Goal: Task Accomplishment & Management: Manage account settings

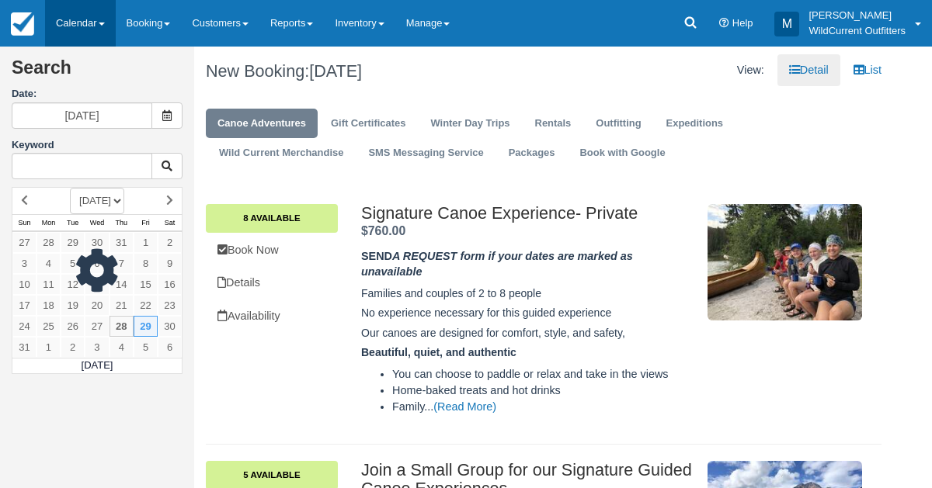
click at [72, 23] on link "Calendar" at bounding box center [80, 23] width 71 height 47
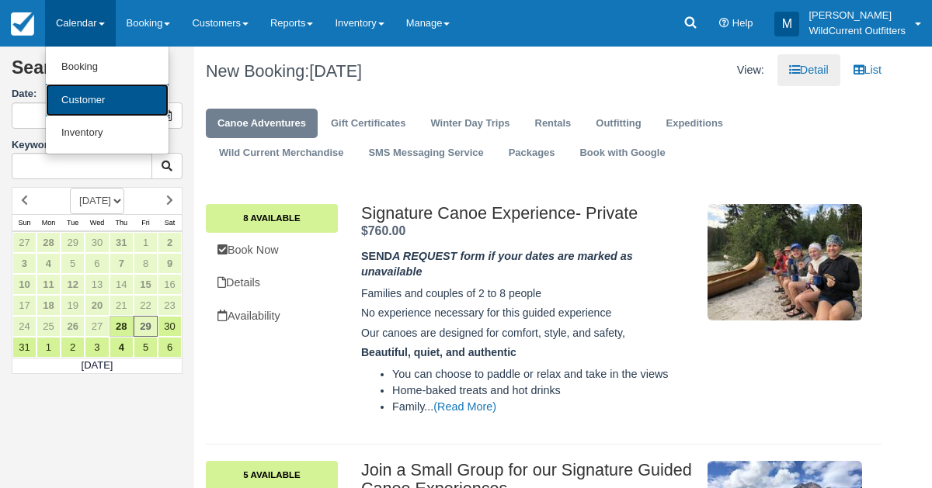
click at [78, 97] on link "Customer" at bounding box center [107, 100] width 123 height 33
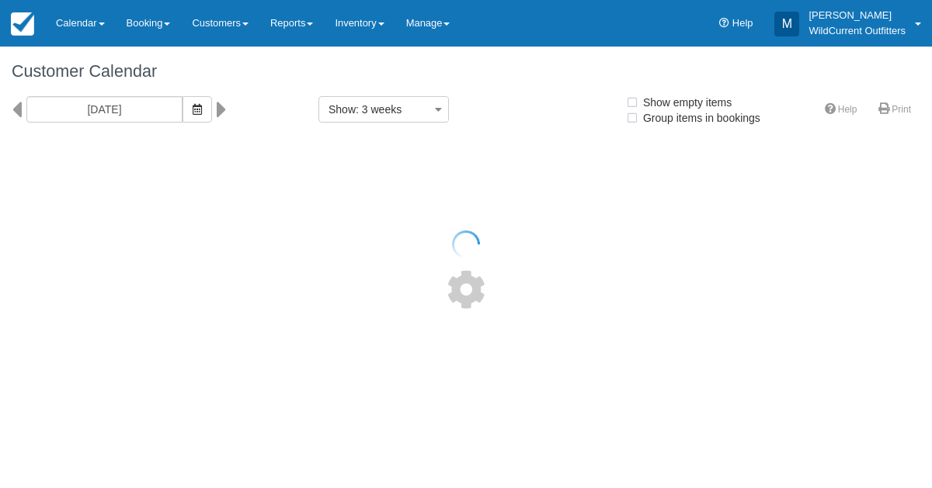
select select
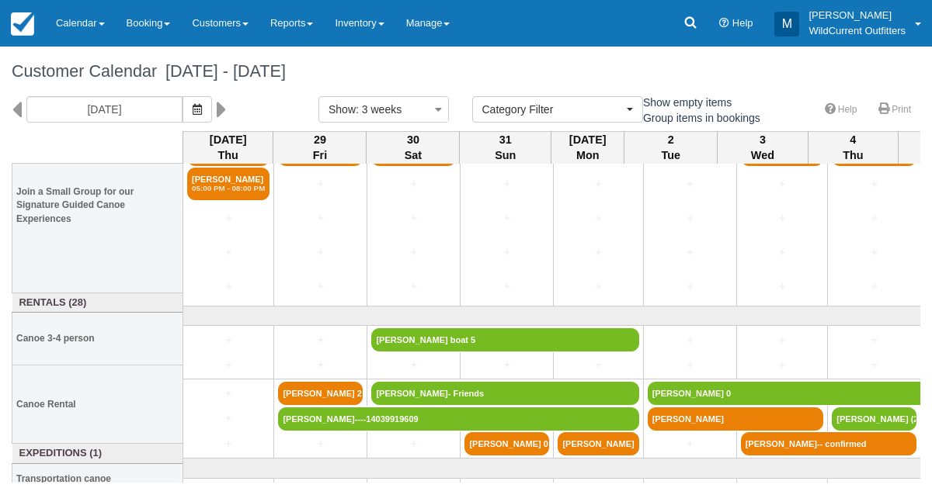
scroll to position [183, 0]
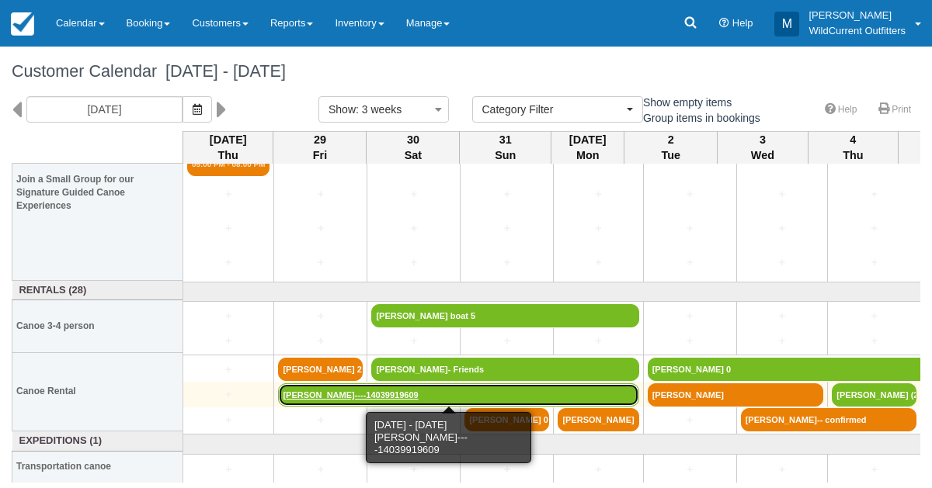
click at [310, 394] on link "Patrick McCrady----14039919609" at bounding box center [458, 395] width 360 height 23
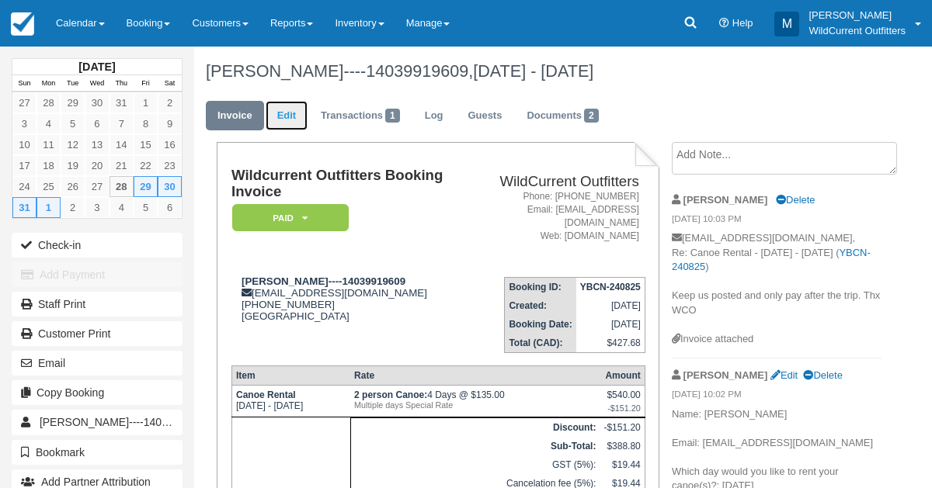
click at [283, 123] on link "Edit" at bounding box center [287, 116] width 42 height 30
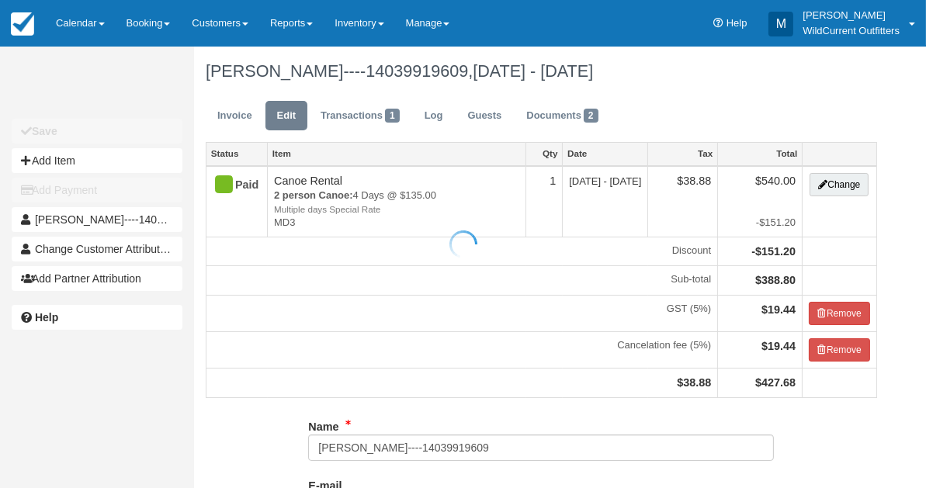
type input "[PHONE_NUMBER]"
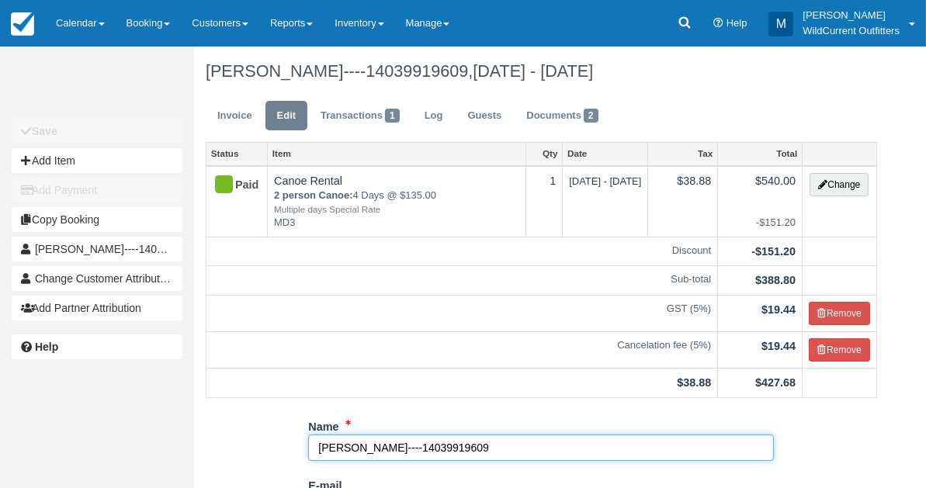
click at [397, 448] on input "Patrick McCrady----14039919609" at bounding box center [541, 448] width 466 height 26
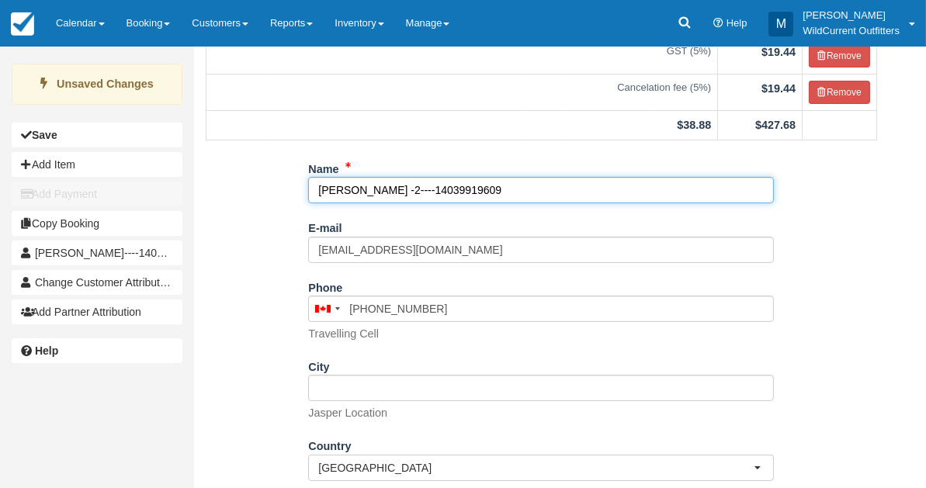
scroll to position [333, 0]
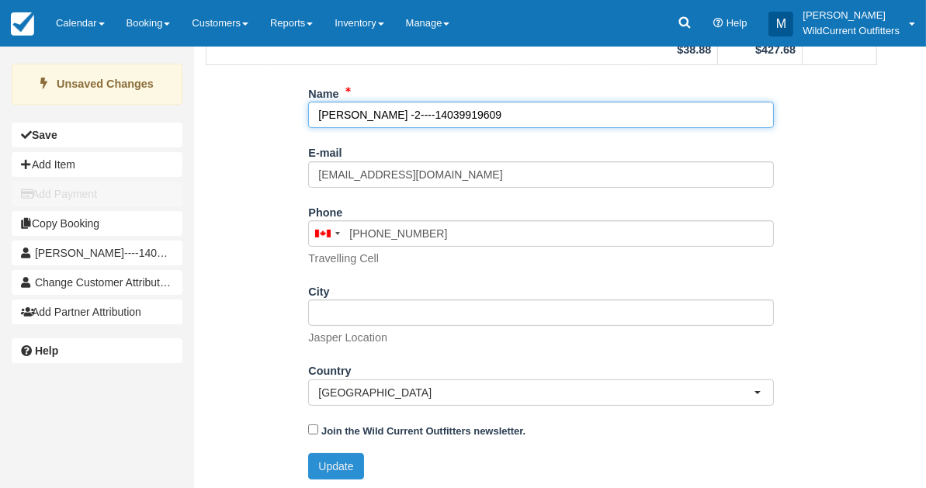
type input "Patrick McCrady -2----14039919609"
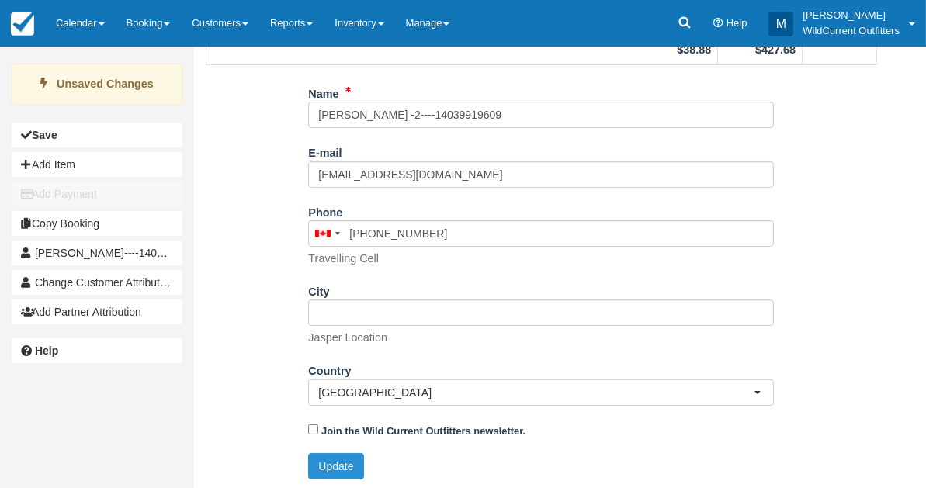
click at [356, 461] on button "Update" at bounding box center [335, 467] width 55 height 26
type input "+14039919609"
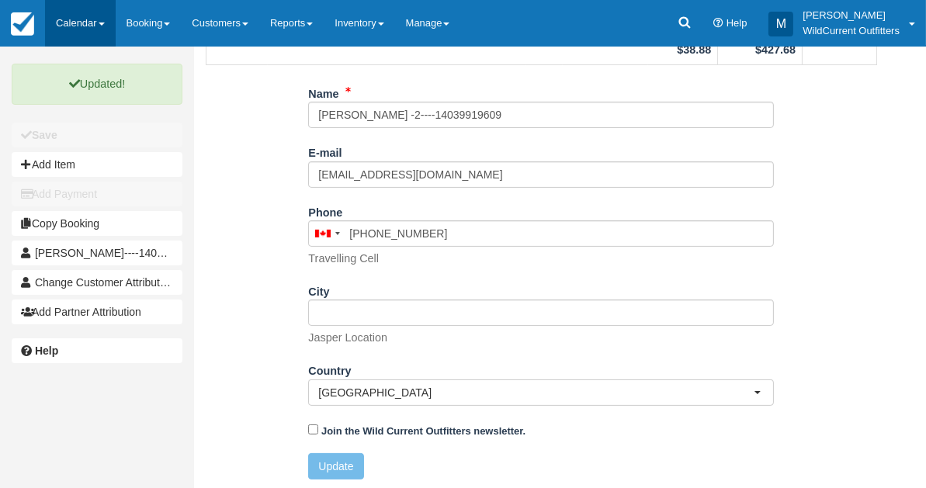
click at [92, 31] on link "Calendar" at bounding box center [80, 23] width 71 height 47
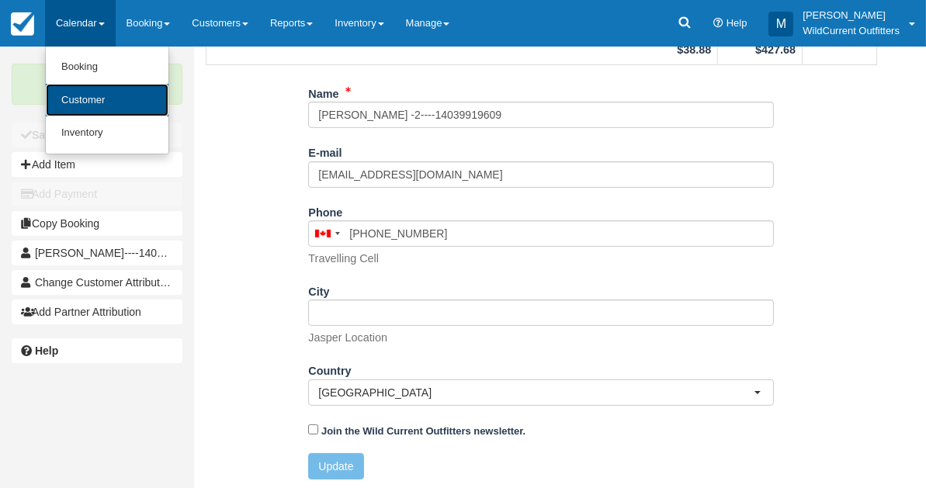
click at [85, 94] on link "Customer" at bounding box center [107, 100] width 123 height 33
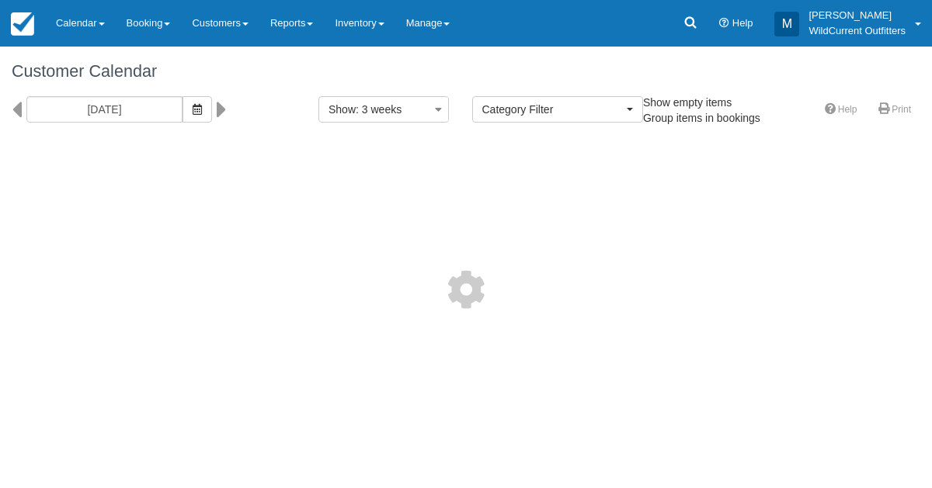
select select
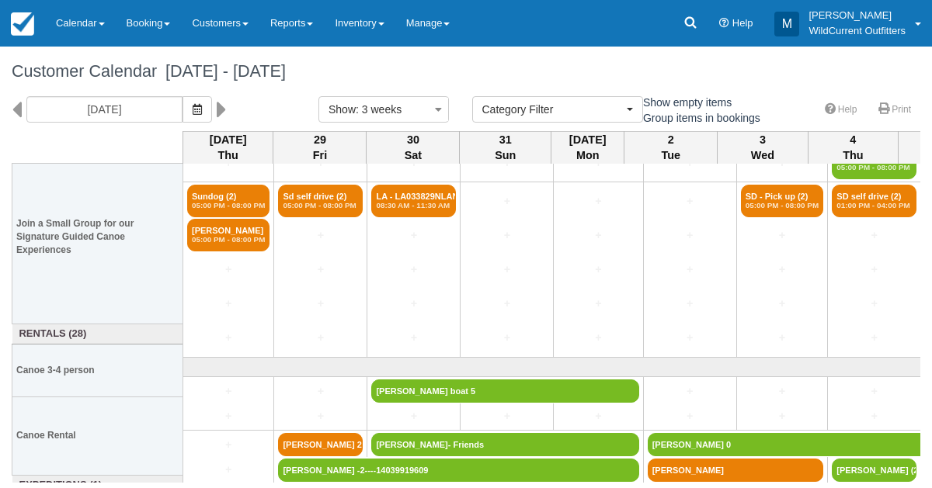
scroll to position [183, 0]
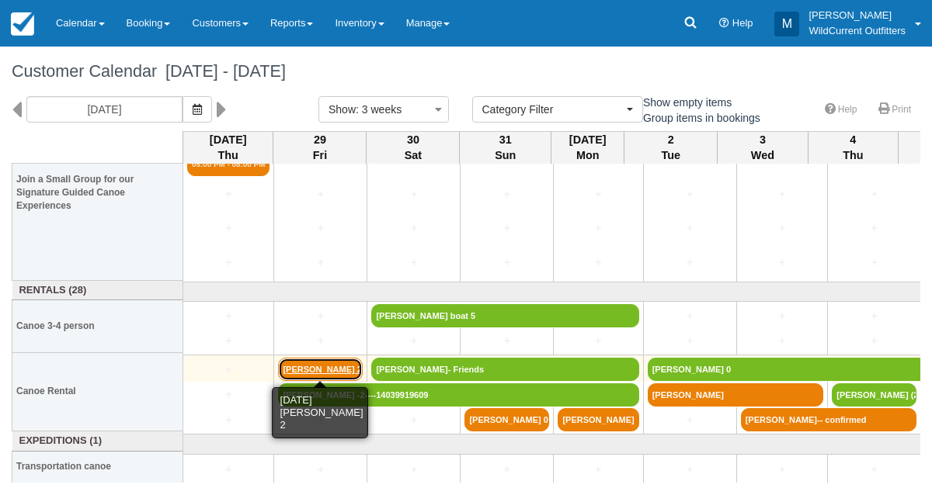
click at [322, 366] on link "[PERSON_NAME] 2" at bounding box center [320, 369] width 85 height 23
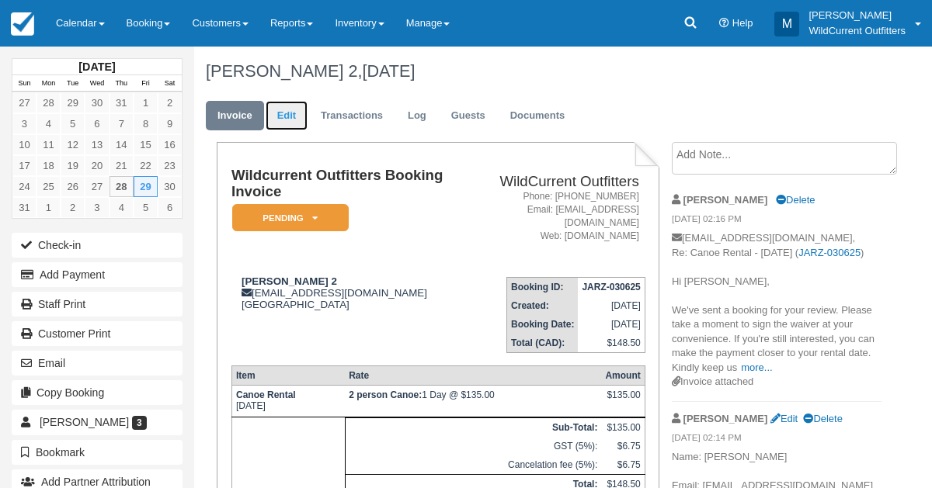
click at [289, 116] on link "Edit" at bounding box center [287, 116] width 42 height 30
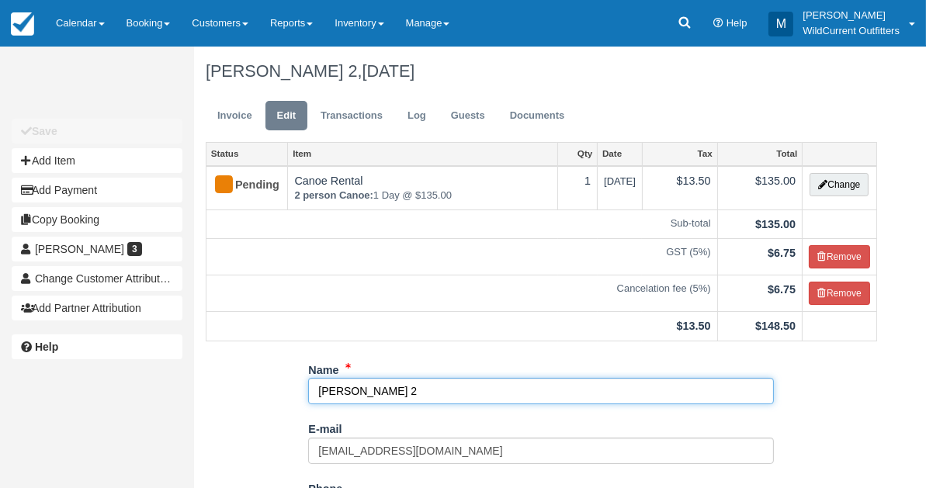
click at [407, 384] on input "Viktoria Horvath 2" at bounding box center [541, 391] width 466 height 26
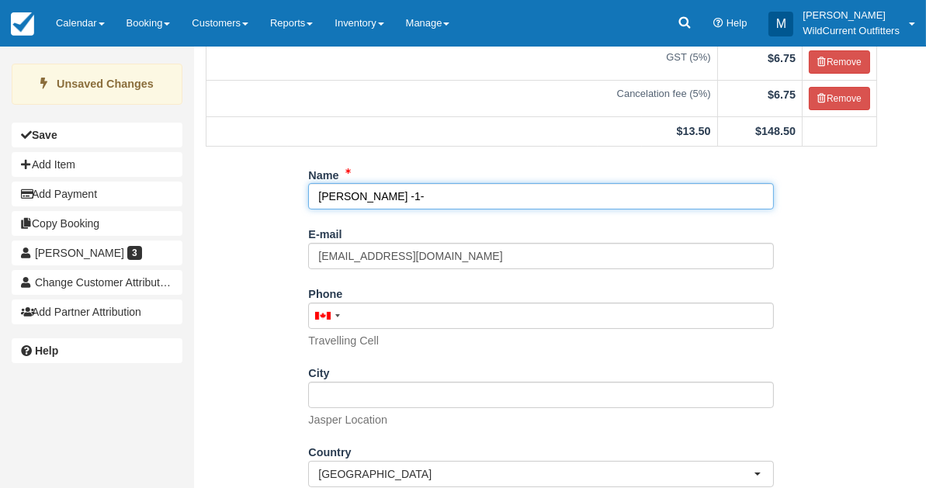
scroll to position [276, 0]
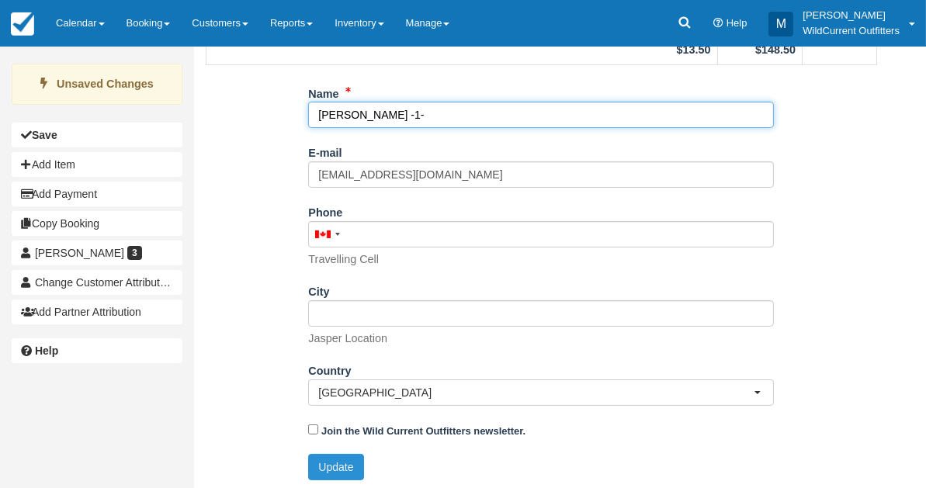
type input "Viktoria Horvath -1-"
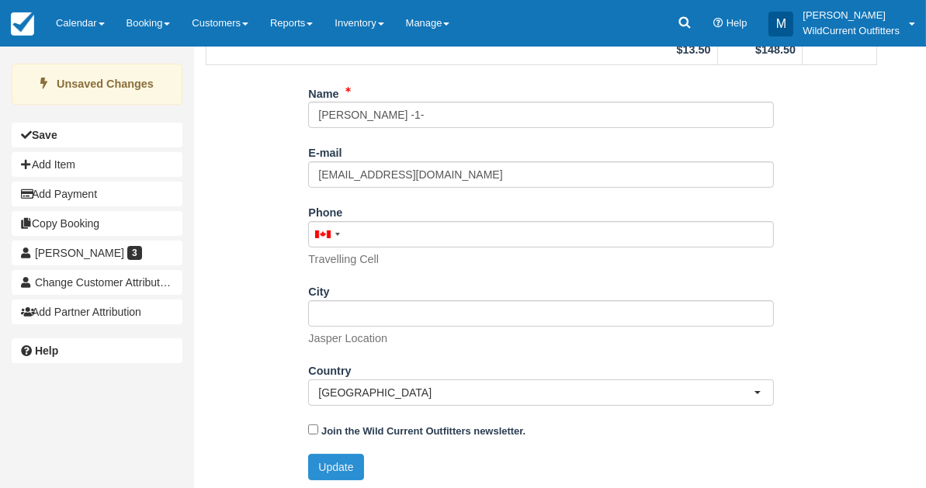
click at [346, 457] on button "Update" at bounding box center [335, 467] width 55 height 26
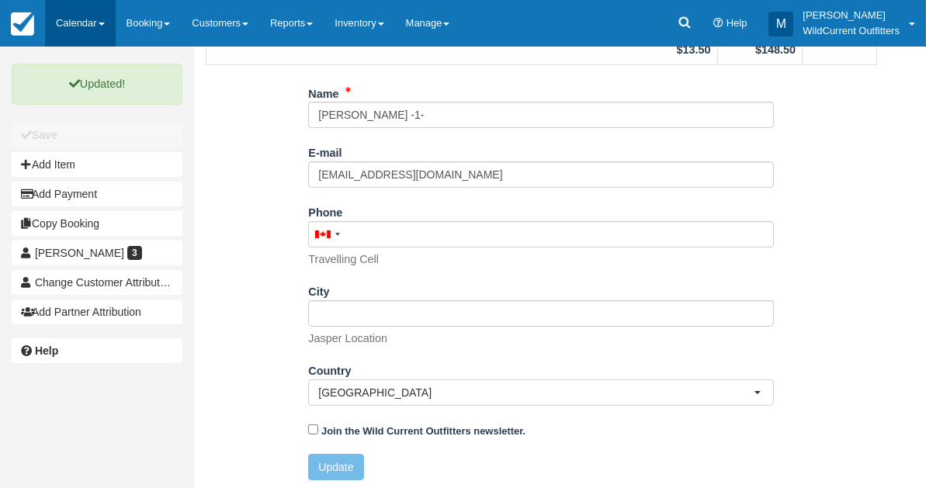
click at [61, 20] on link "Calendar" at bounding box center [80, 23] width 71 height 47
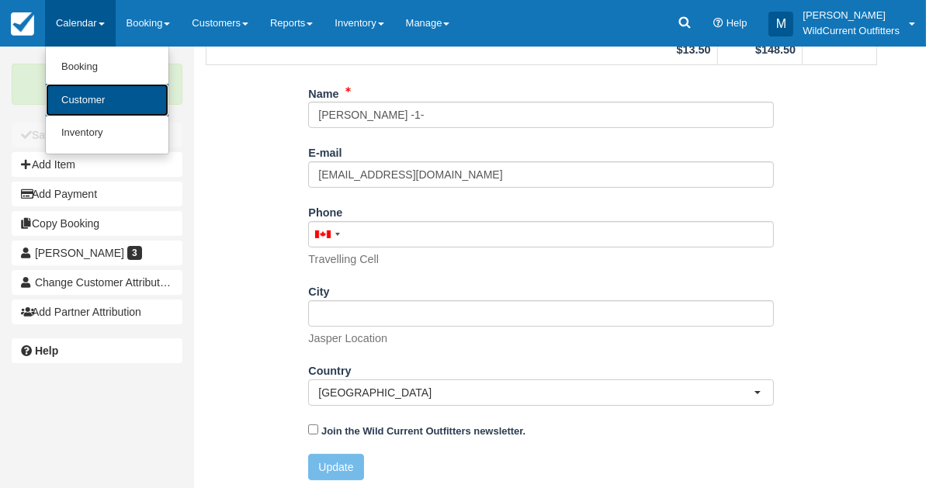
click at [63, 102] on link "Customer" at bounding box center [107, 100] width 123 height 33
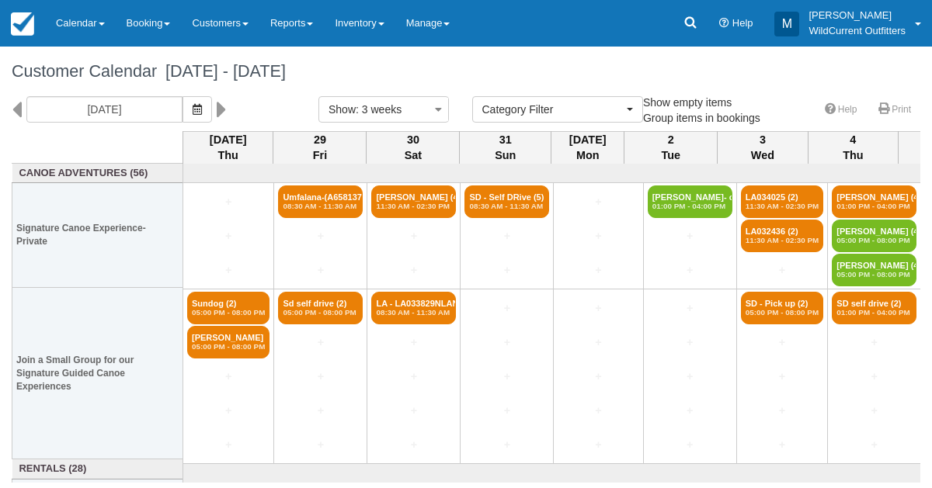
select select
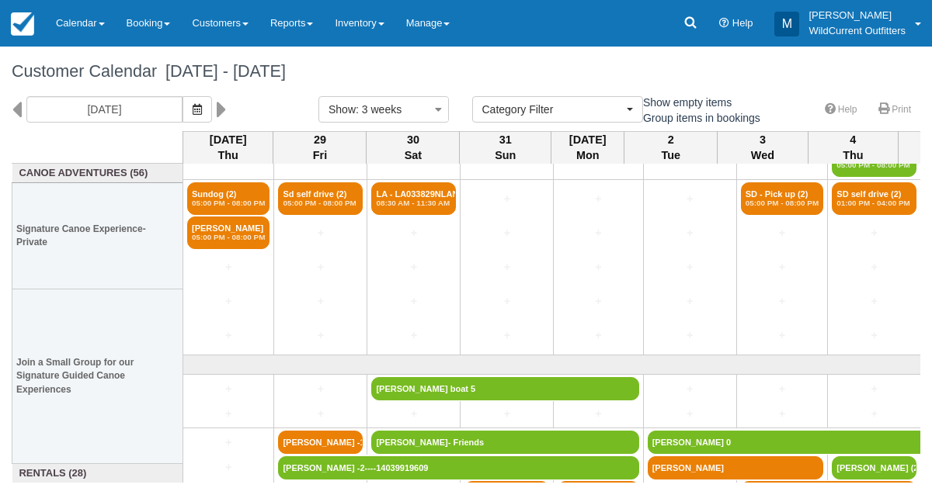
scroll to position [183, 0]
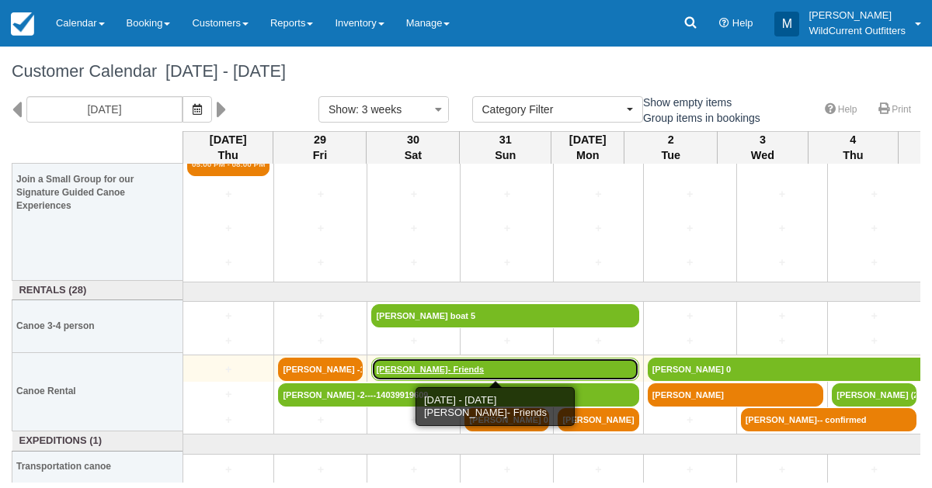
click at [416, 360] on link "Geoff Vogan- Friends" at bounding box center [504, 369] width 267 height 23
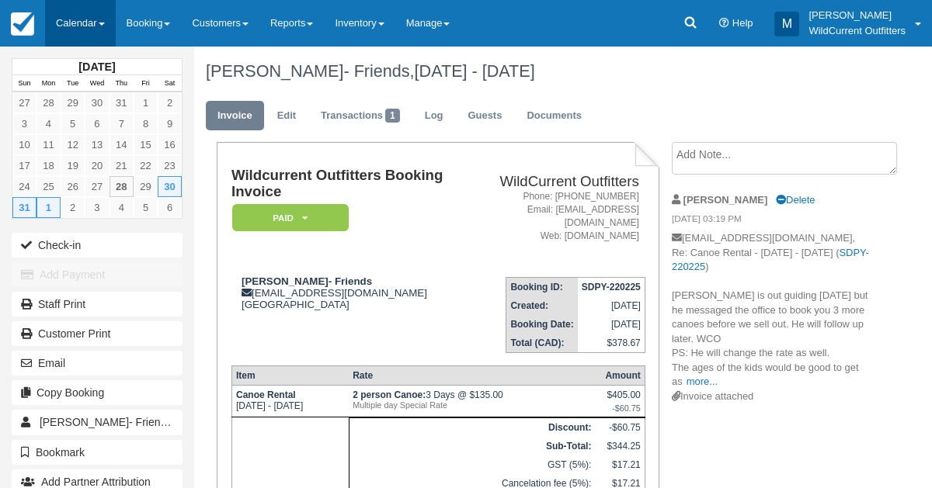
click at [82, 13] on link "Calendar" at bounding box center [80, 23] width 71 height 47
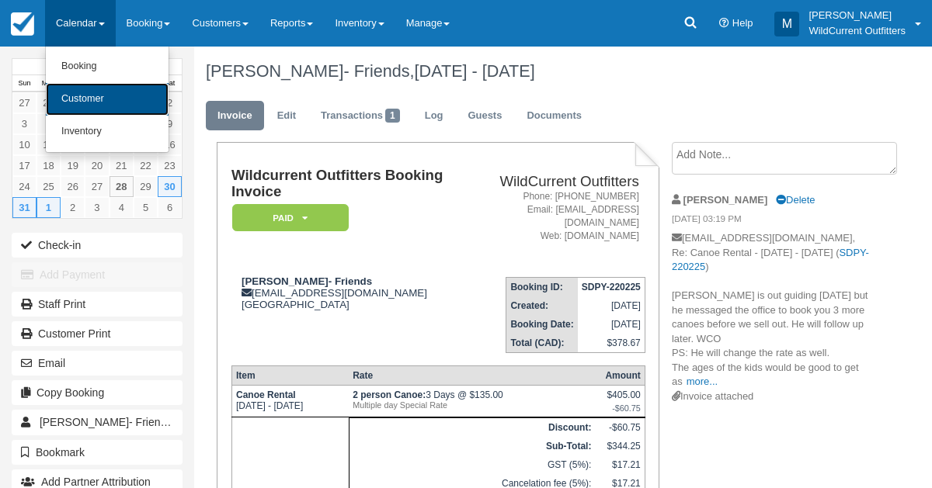
click at [75, 94] on link "Customer" at bounding box center [107, 99] width 123 height 33
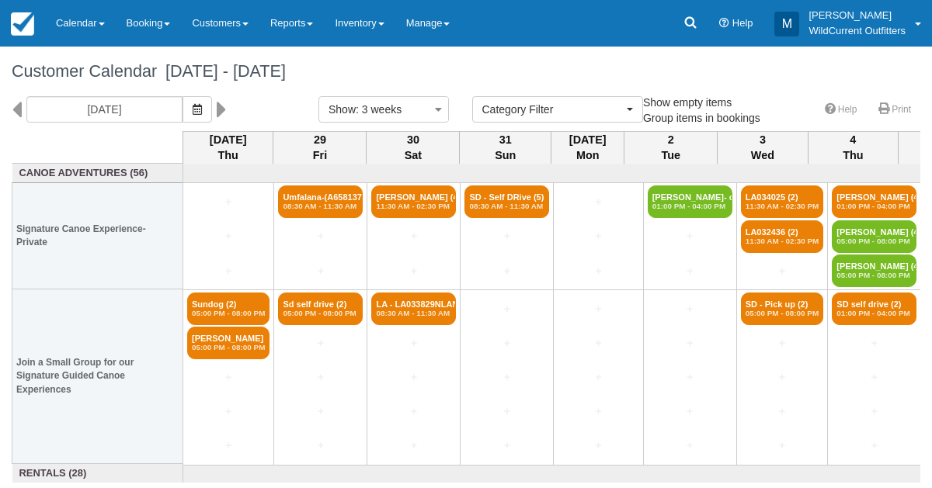
select select
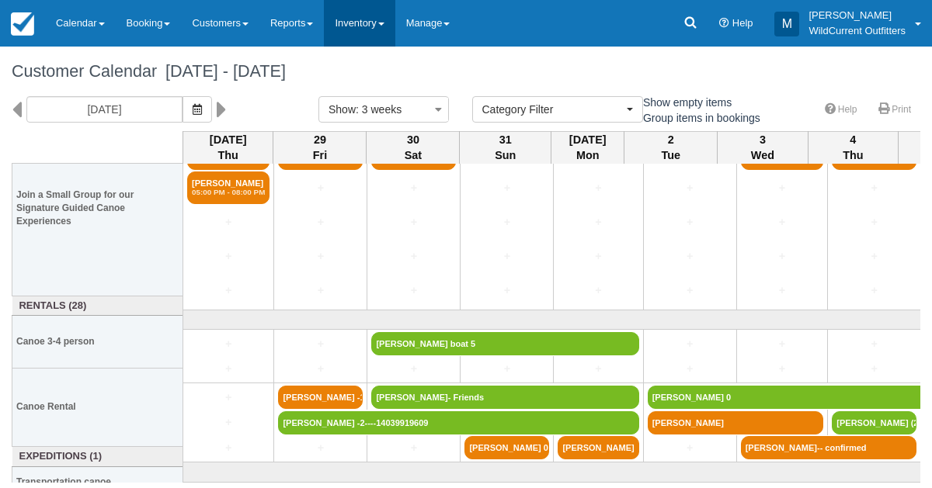
scroll to position [183, 0]
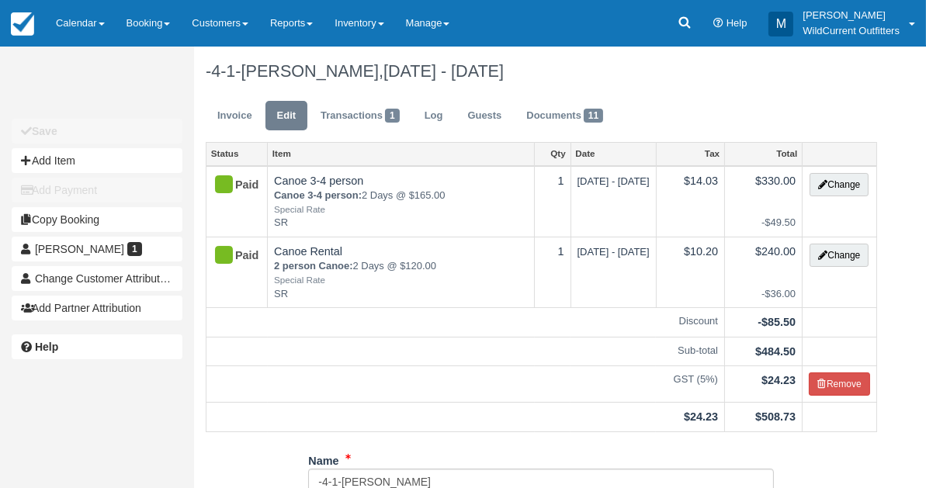
click at [656, 214] on td "Sun Aug 13 2023 - Mon Aug 14 2023" at bounding box center [613, 201] width 85 height 71
click at [61, 21] on link "Calendar" at bounding box center [80, 23] width 71 height 47
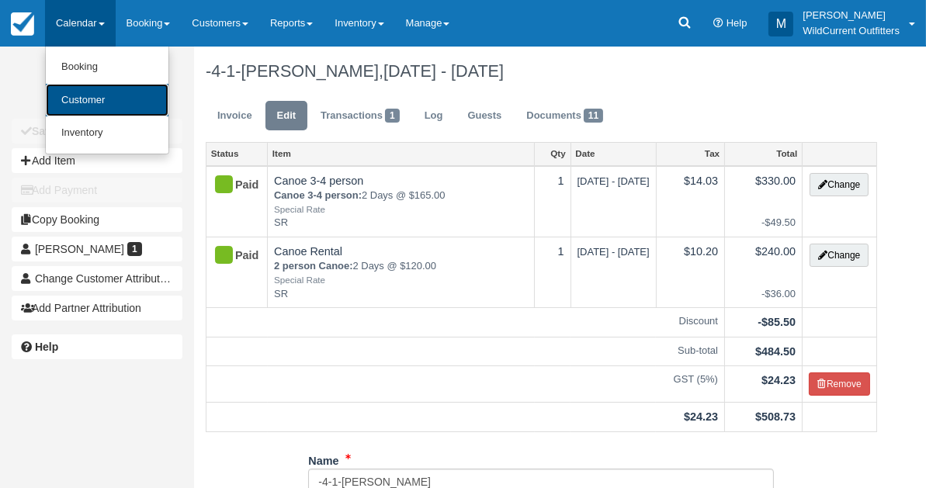
click at [80, 92] on link "Customer" at bounding box center [107, 100] width 123 height 33
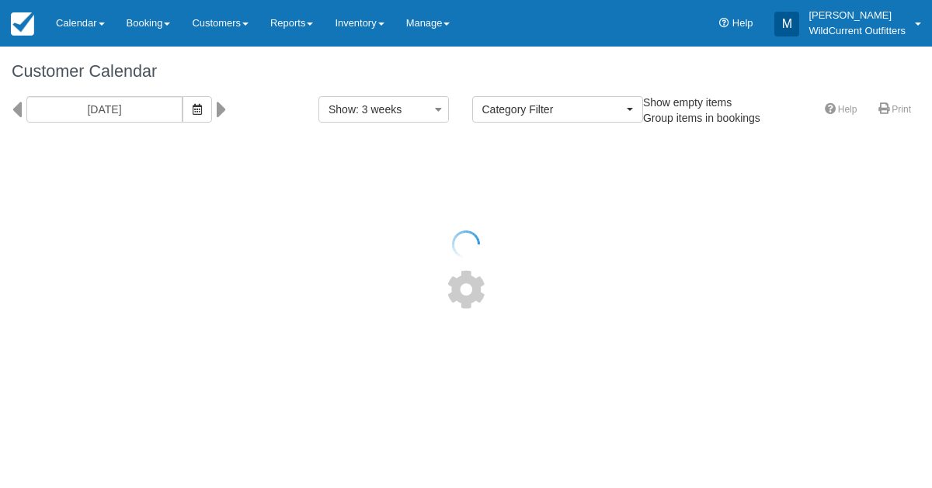
select select
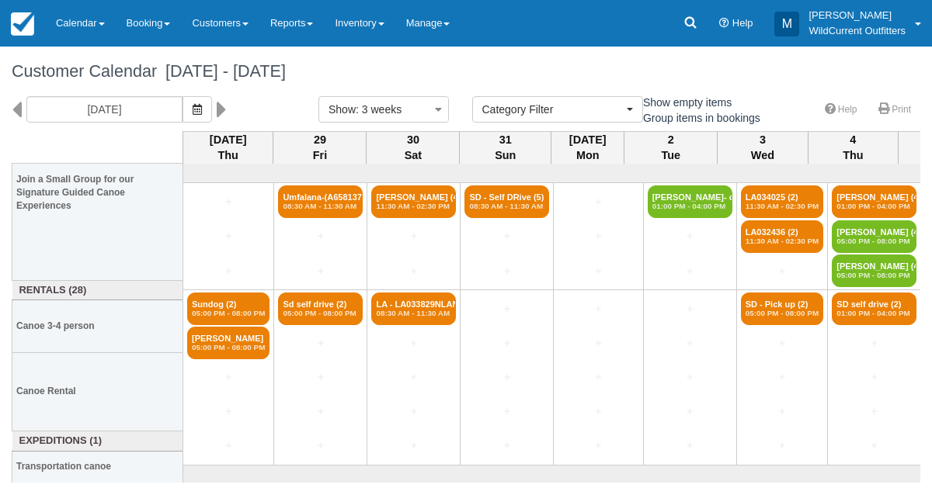
select select
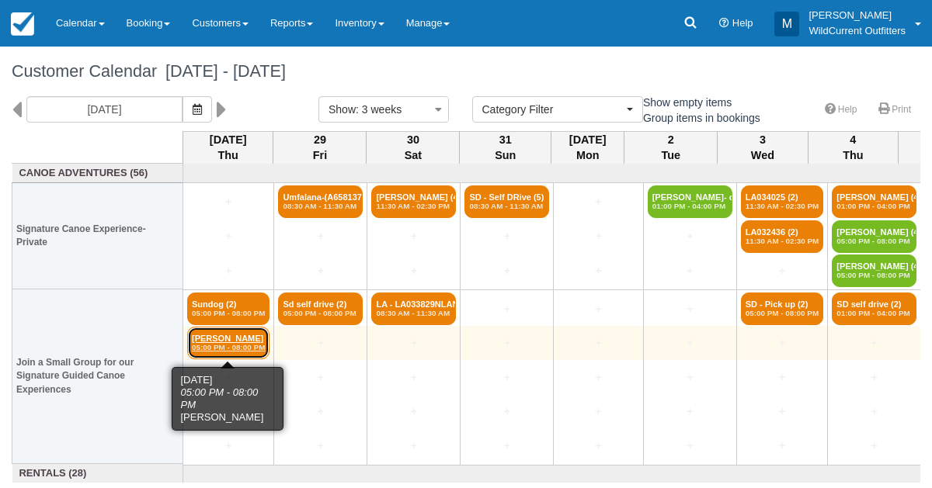
click at [210, 332] on link "[PERSON_NAME] 05:00 PM - 08:00 PM" at bounding box center [228, 343] width 82 height 33
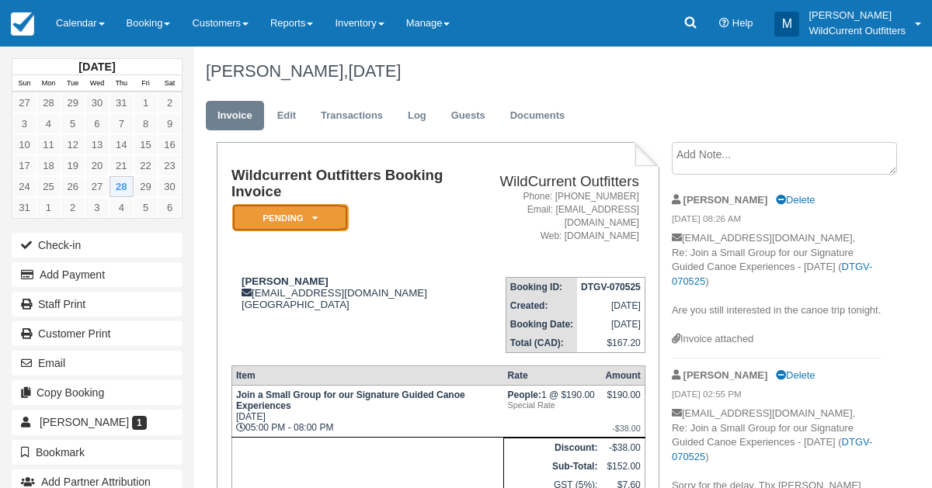
click at [306, 217] on em "Pending" at bounding box center [290, 217] width 116 height 27
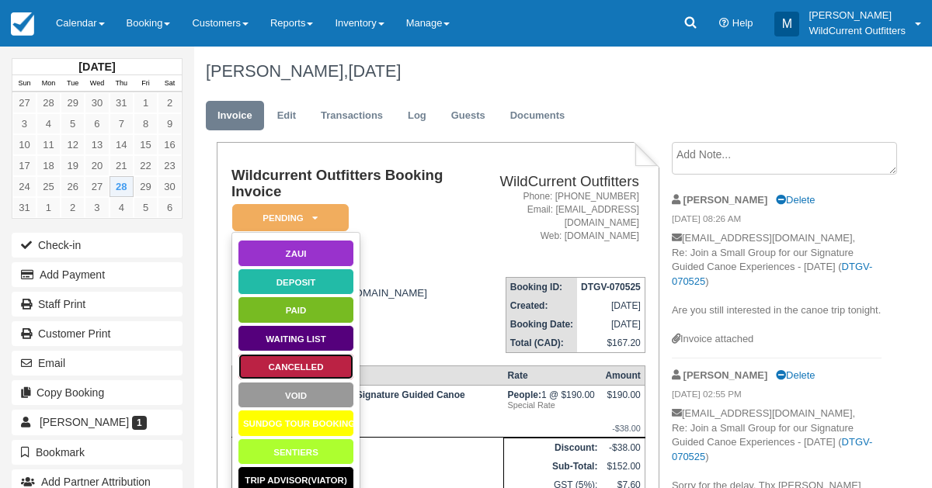
click at [283, 355] on link "Cancelled" at bounding box center [296, 366] width 116 height 27
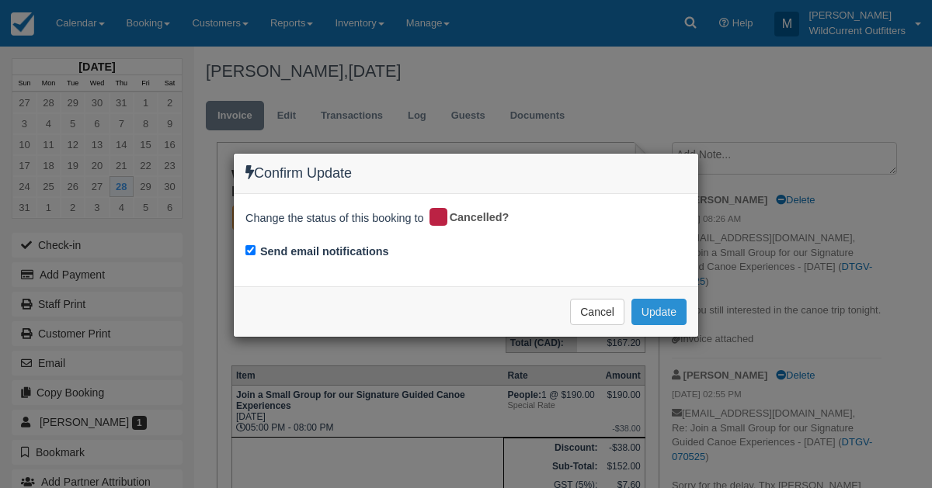
click at [670, 319] on button "Update" at bounding box center [658, 312] width 55 height 26
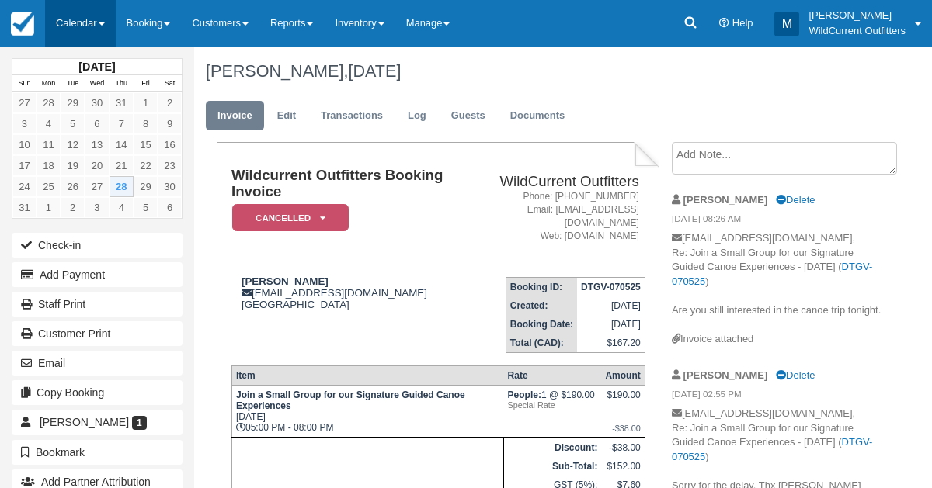
click at [83, 29] on link "Calendar" at bounding box center [80, 23] width 71 height 47
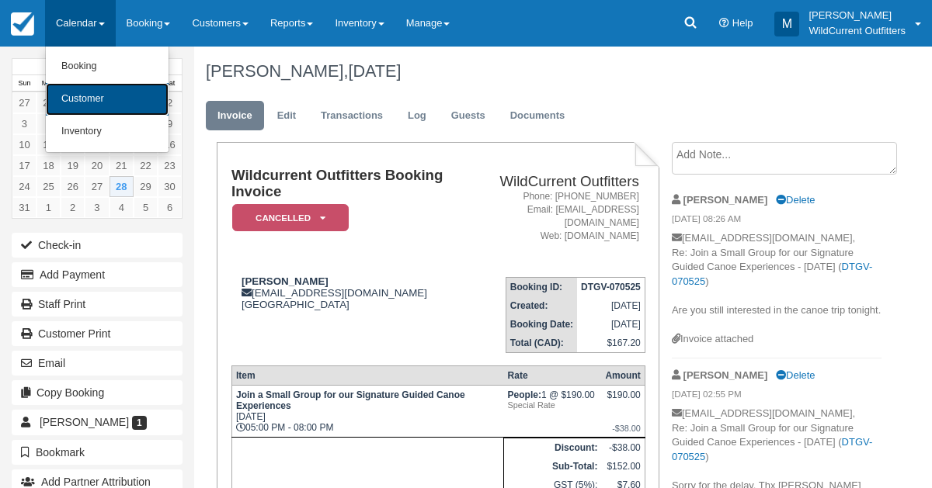
click at [94, 106] on link "Customer" at bounding box center [107, 99] width 123 height 33
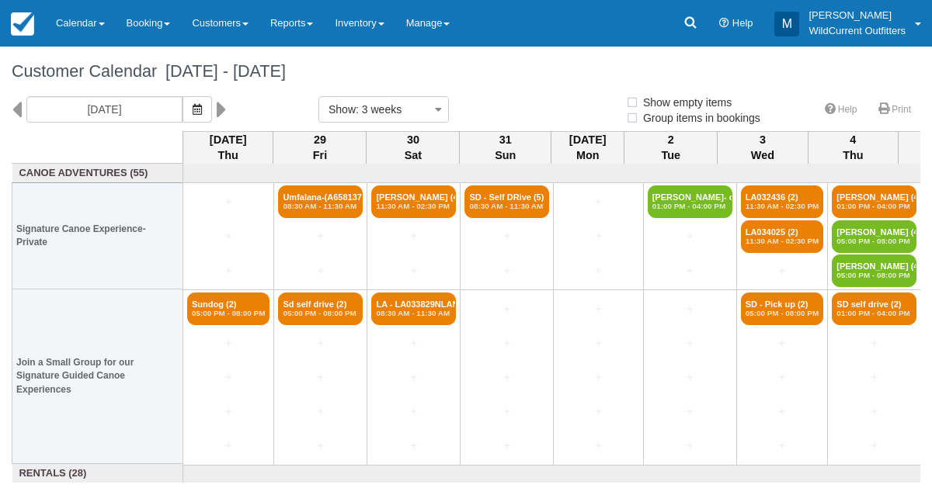
select select
